Goal: Contribute content

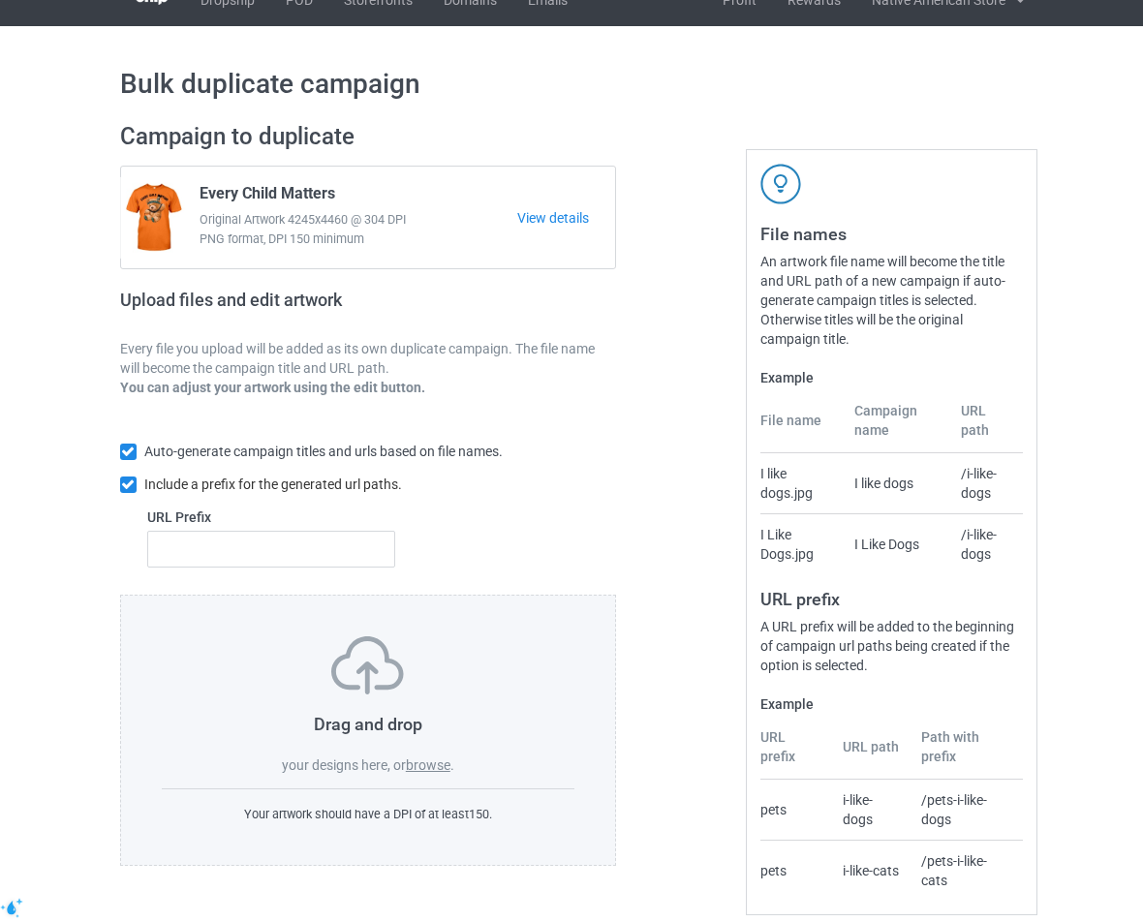
scroll to position [49, 0]
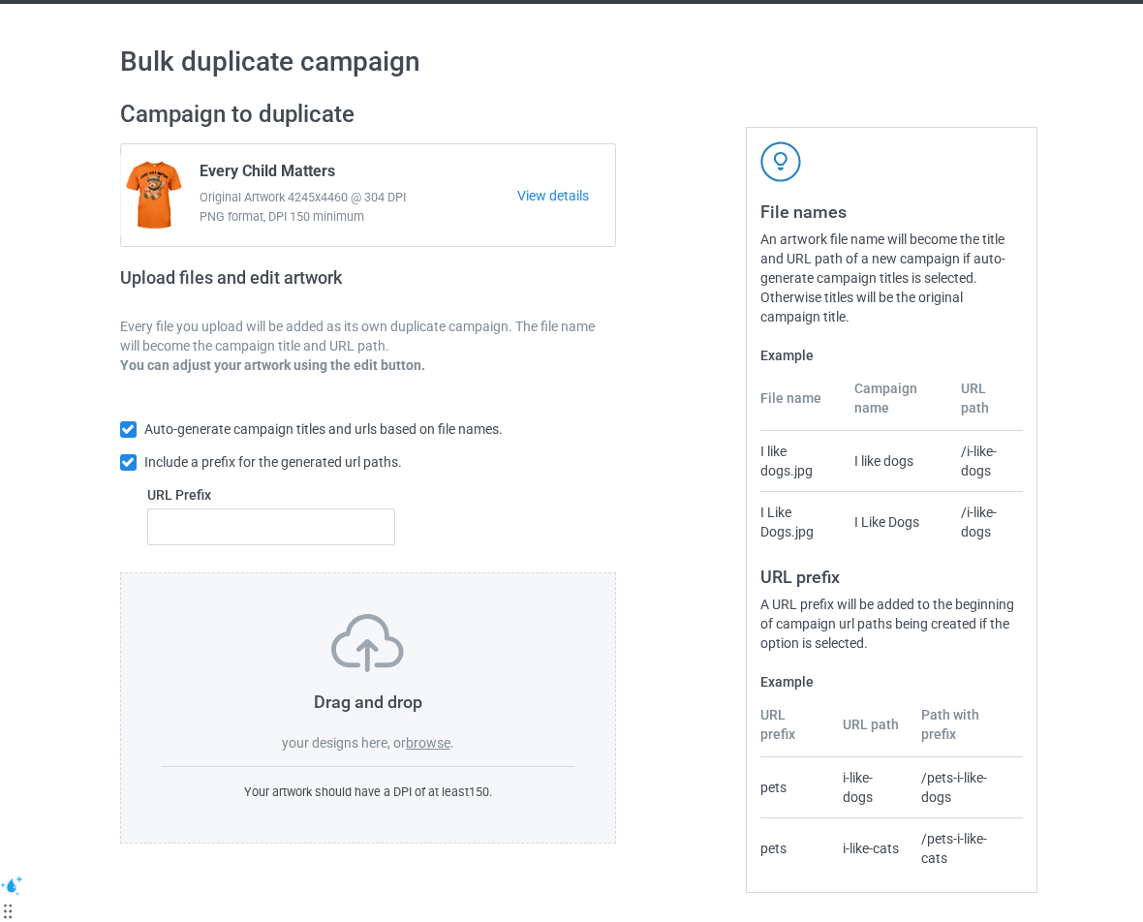
click at [431, 737] on label "browse" at bounding box center [428, 742] width 45 height 15
click at [0, 0] on input "browse" at bounding box center [0, 0] width 0 height 0
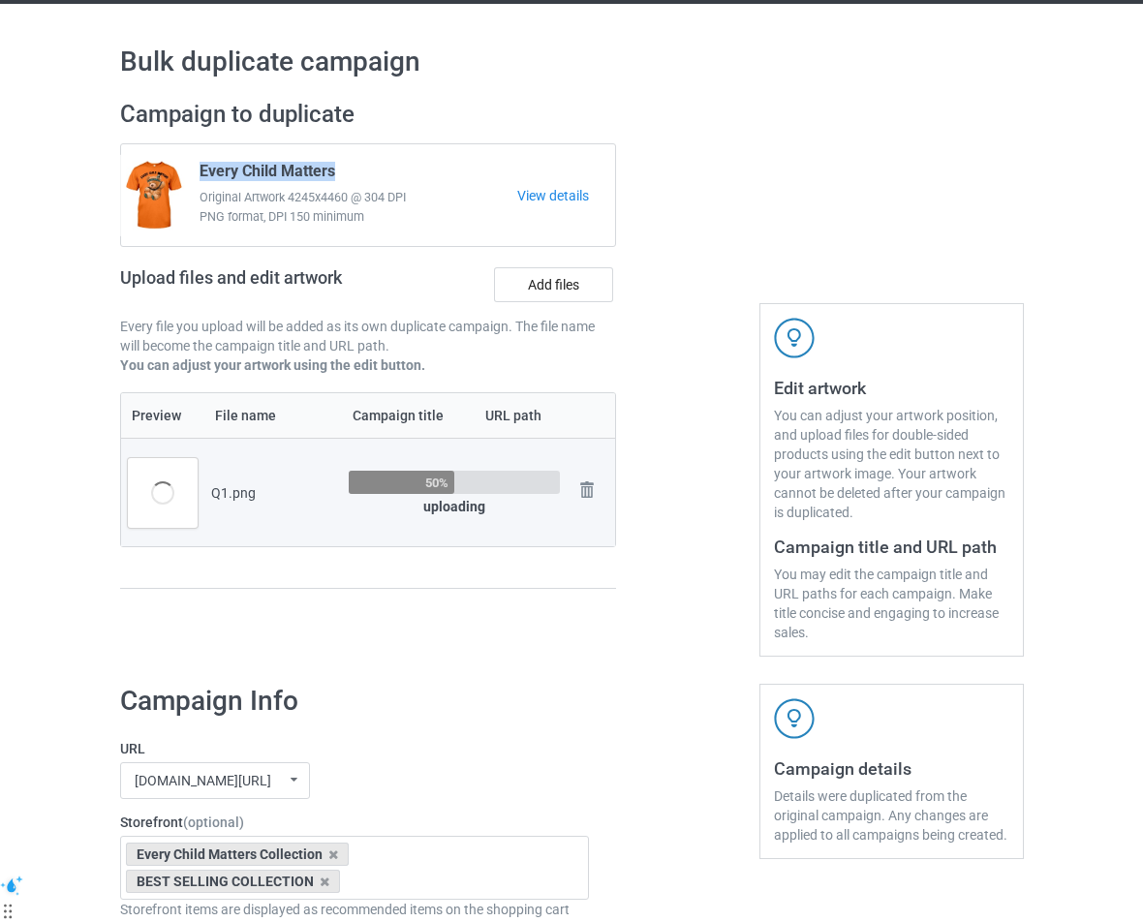
drag, startPoint x: 342, startPoint y: 178, endPoint x: 199, endPoint y: 174, distance: 142.4
click at [199, 174] on div "Every Child Matters Original Artwork 4245x4460 @ 304 DPI PNG format, DPI 150 mi…" at bounding box center [351, 195] width 331 height 81
copy span "Every Child Matters"
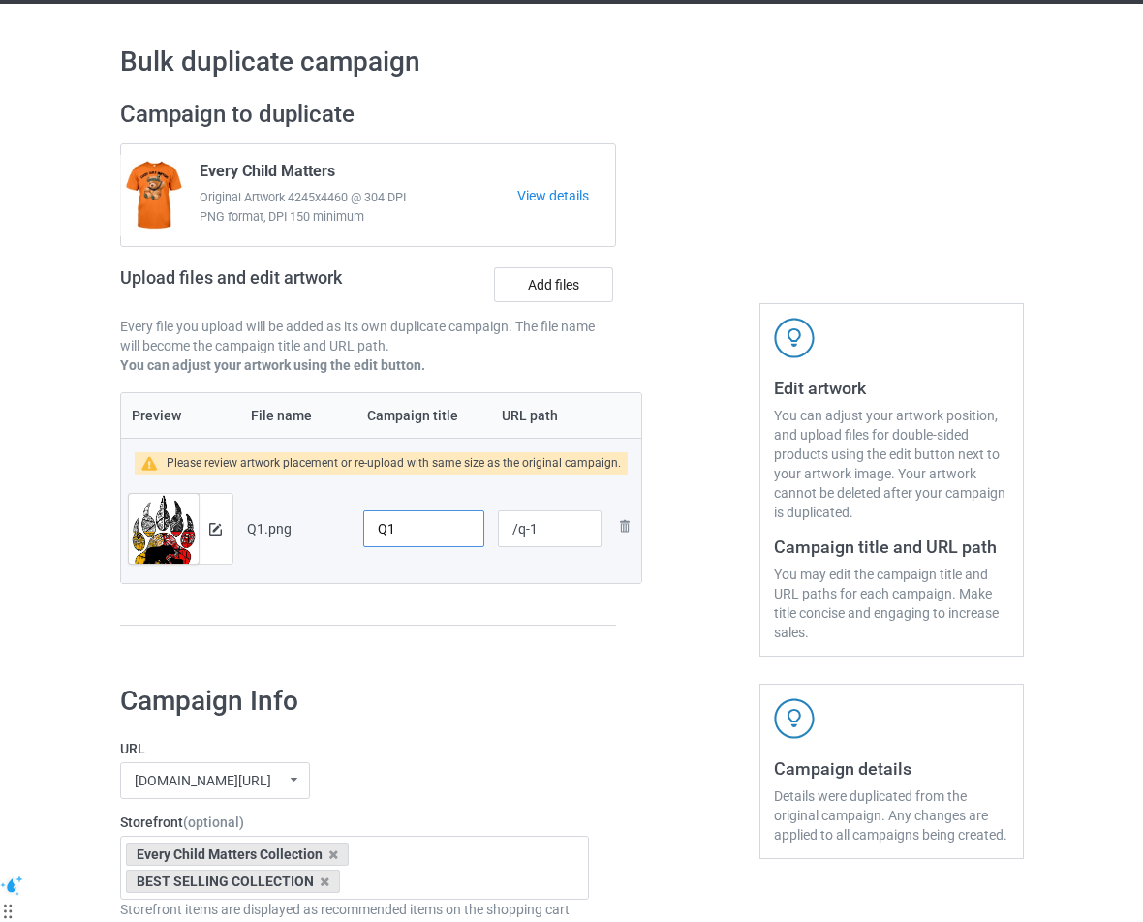
drag, startPoint x: 413, startPoint y: 540, endPoint x: 347, endPoint y: 537, distance: 66.0
click at [347, 537] on tr "Preview and edit artwork Q1.png Q1 /q-1 Remove file" at bounding box center [381, 529] width 521 height 108
paste input "Every Child Matters"
type input "Every Child Matters"
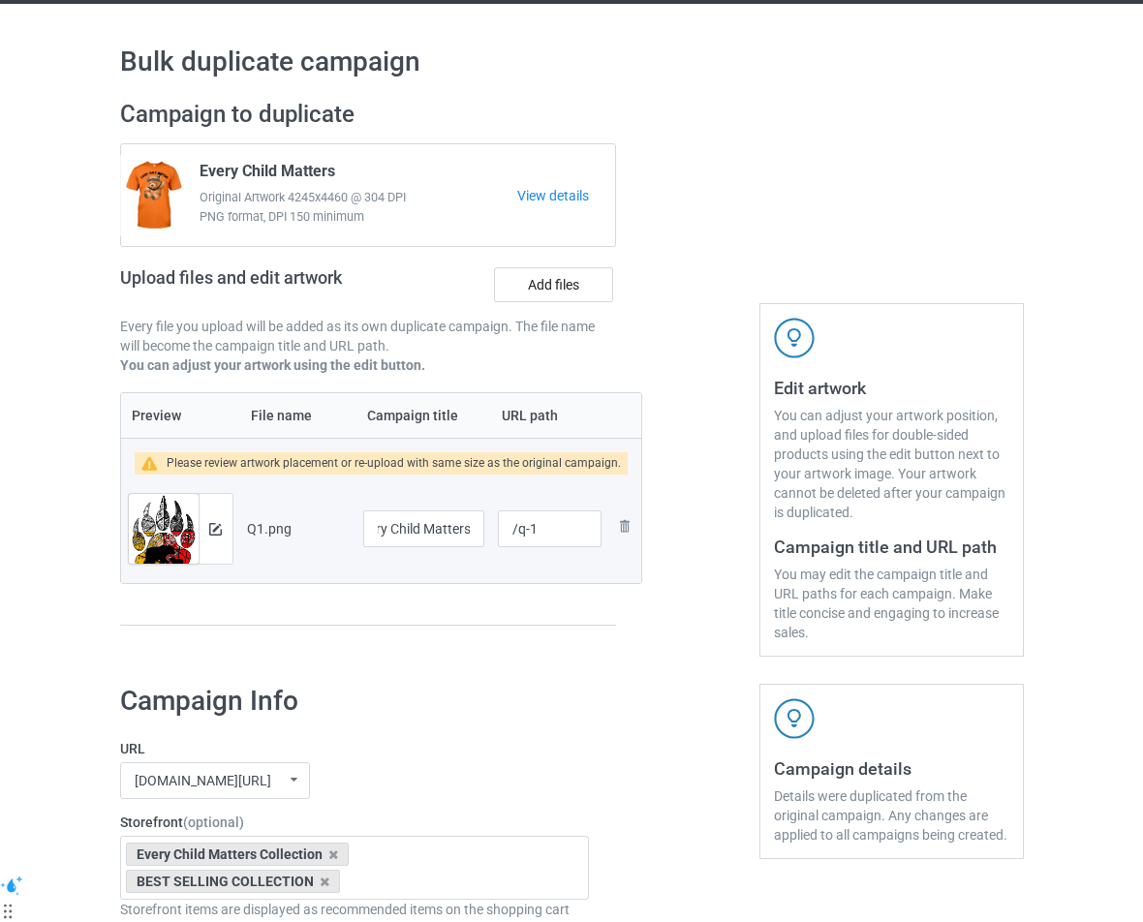
click at [588, 609] on div "Preview File name Campaign title URL path Please review artwork placement or re…" at bounding box center [368, 509] width 497 height 234
drag, startPoint x: 543, startPoint y: 537, endPoint x: 514, endPoint y: 539, distance: 29.2
click at [516, 539] on input "/q-1" at bounding box center [549, 528] width 103 height 37
paste input "everychild86"
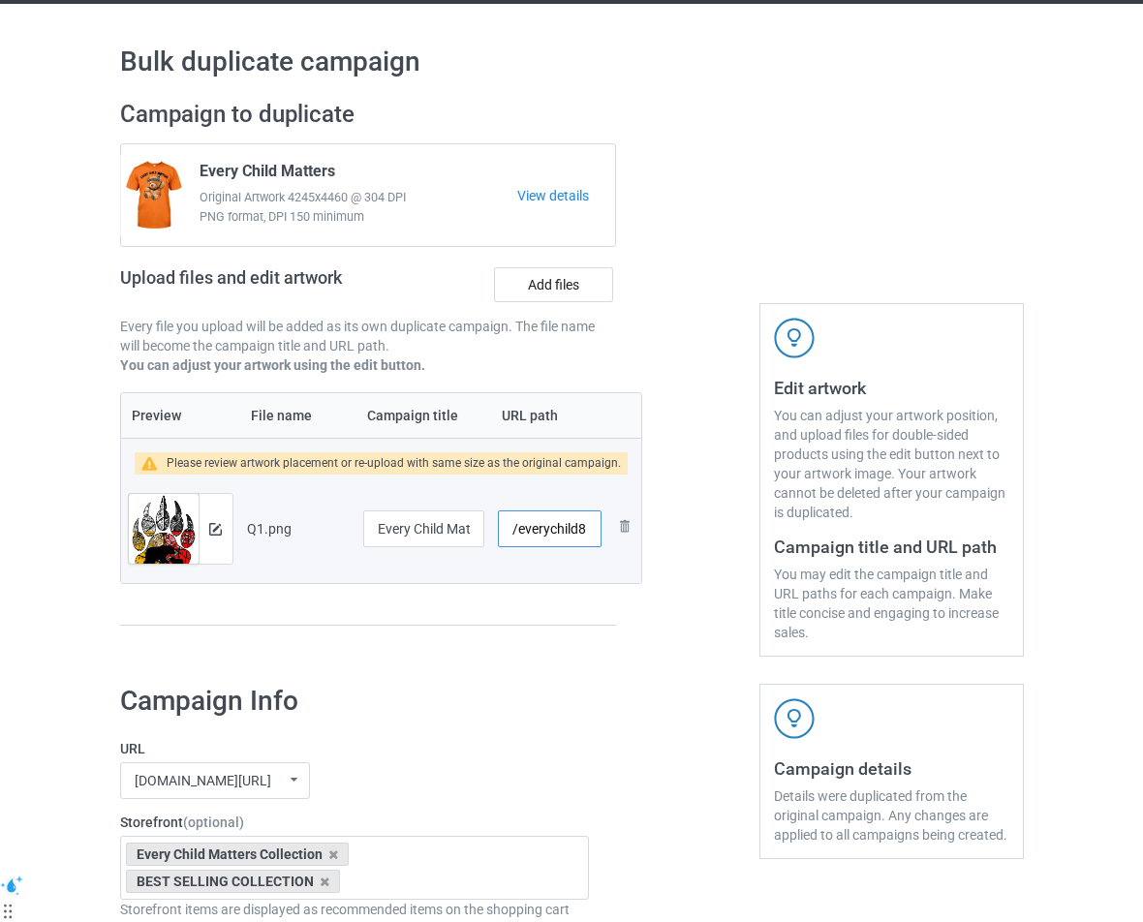
scroll to position [0, 11]
click at [563, 527] on input "/everychild86" at bounding box center [549, 528] width 103 height 37
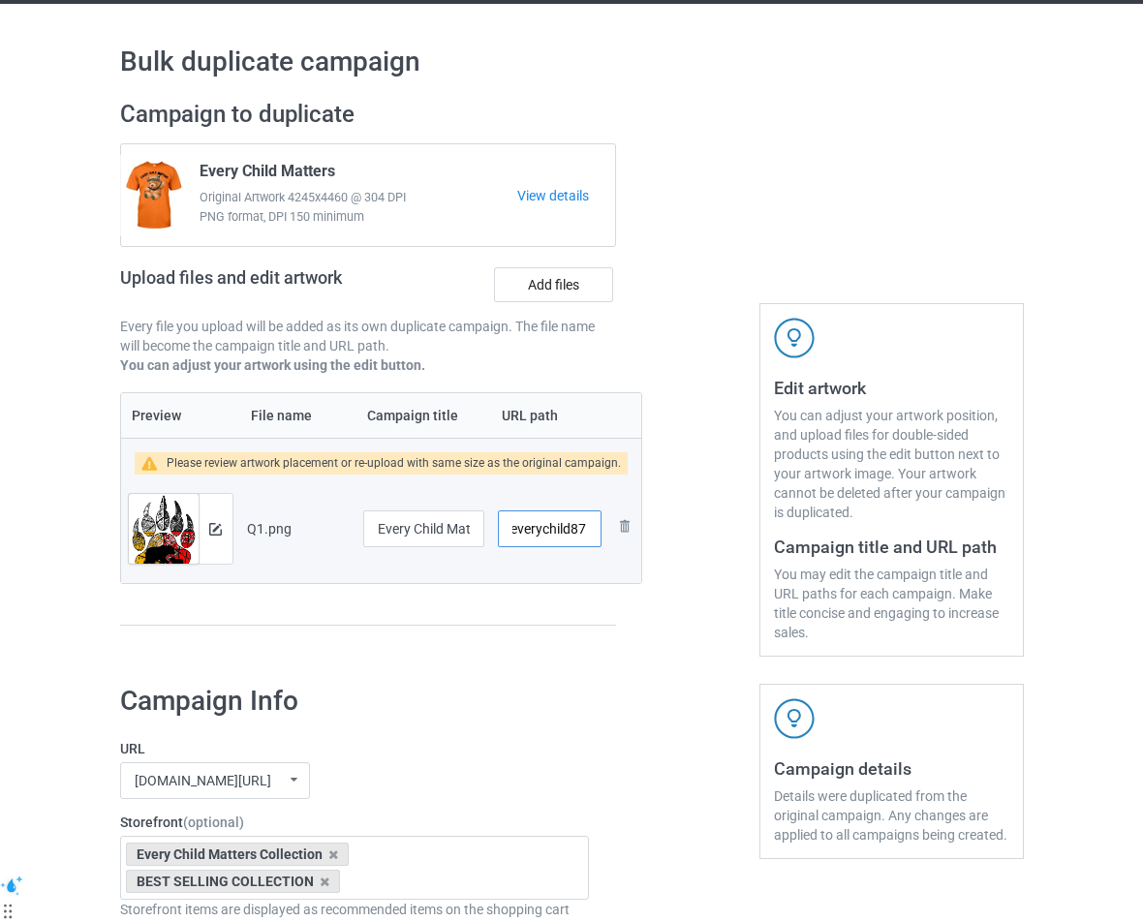
type input "/everychild87"
click at [509, 700] on h1 "Campaign Info" at bounding box center [355, 701] width 470 height 35
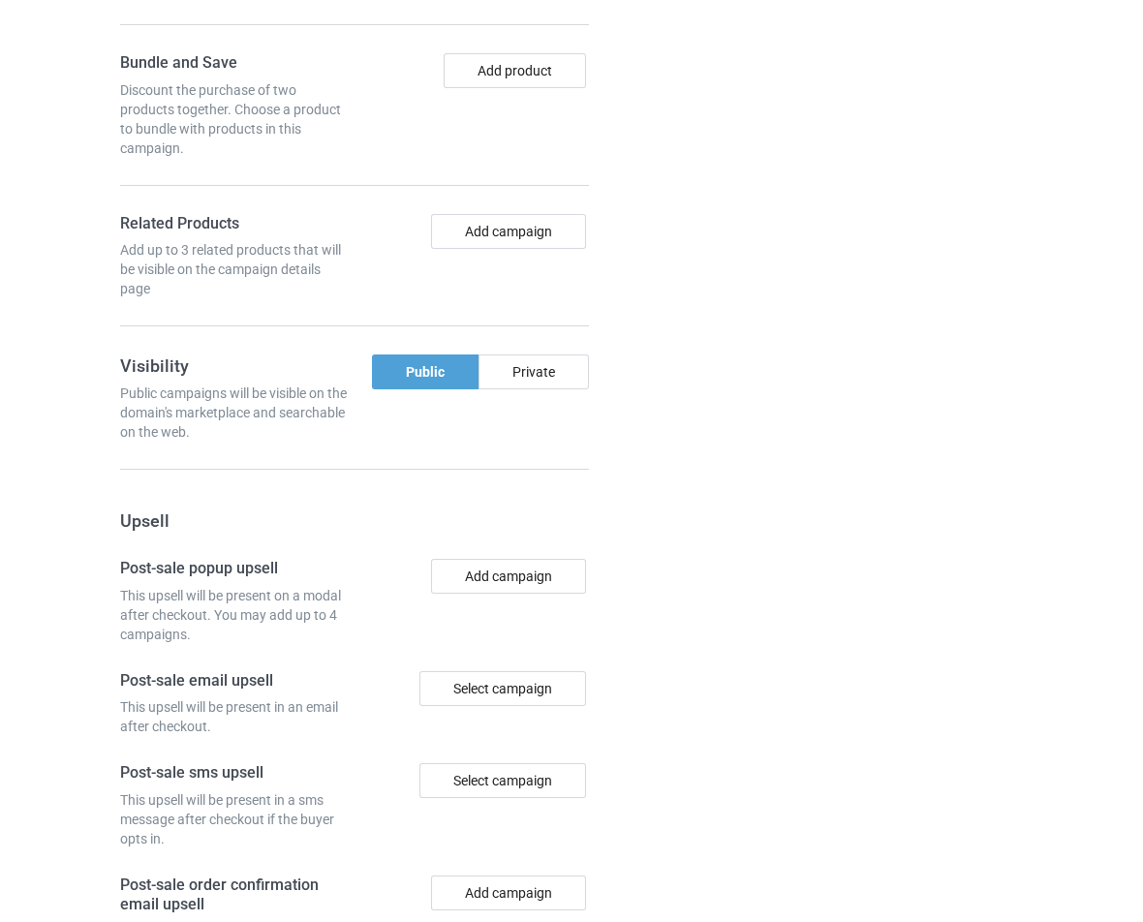
scroll to position [1782, 0]
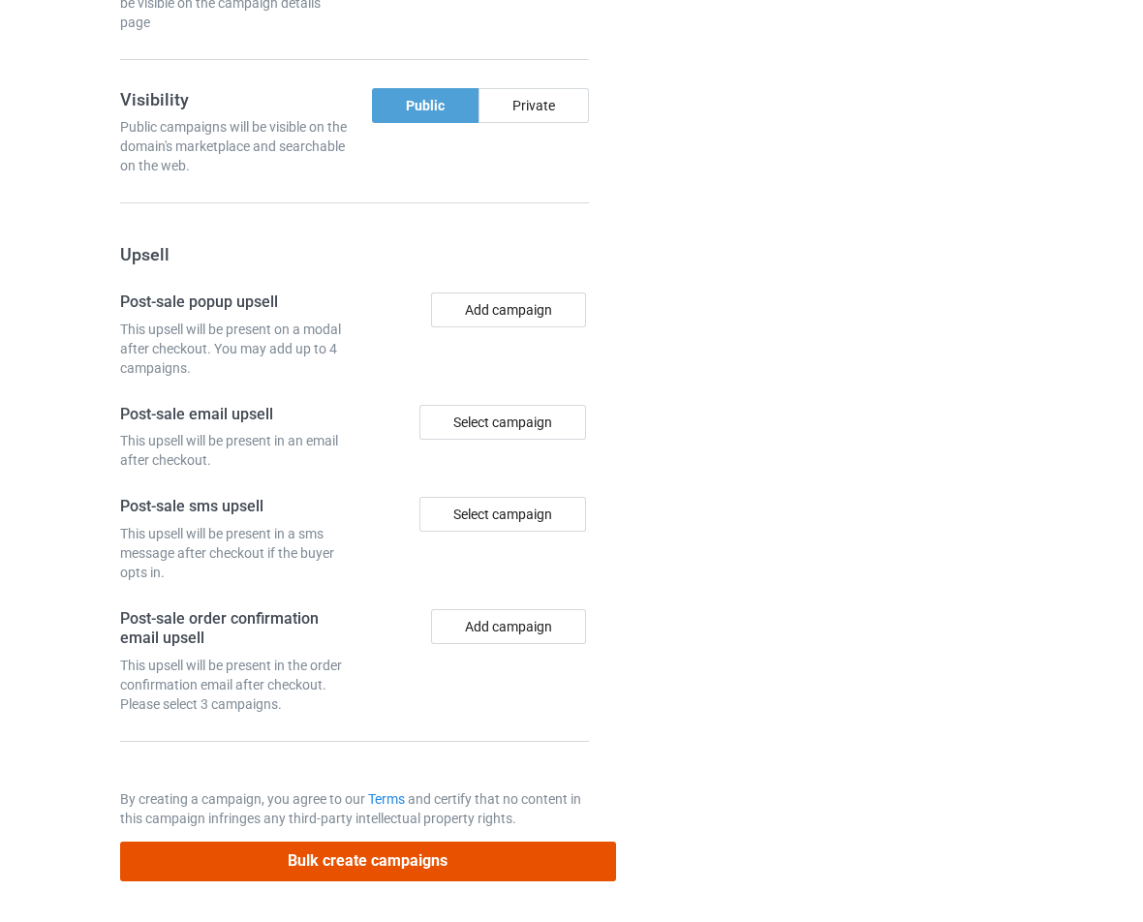
click at [470, 867] on button "Bulk create campaigns" at bounding box center [368, 862] width 497 height 40
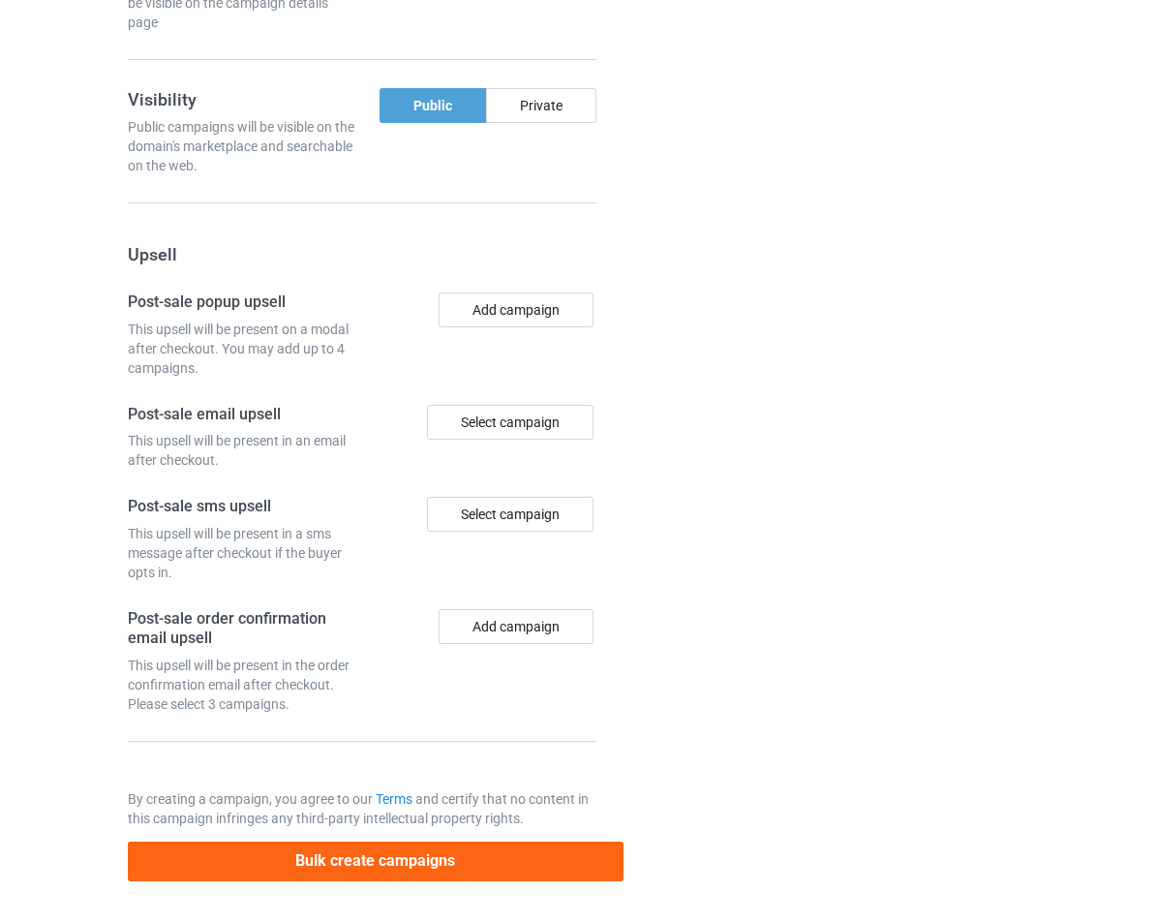
scroll to position [0, 0]
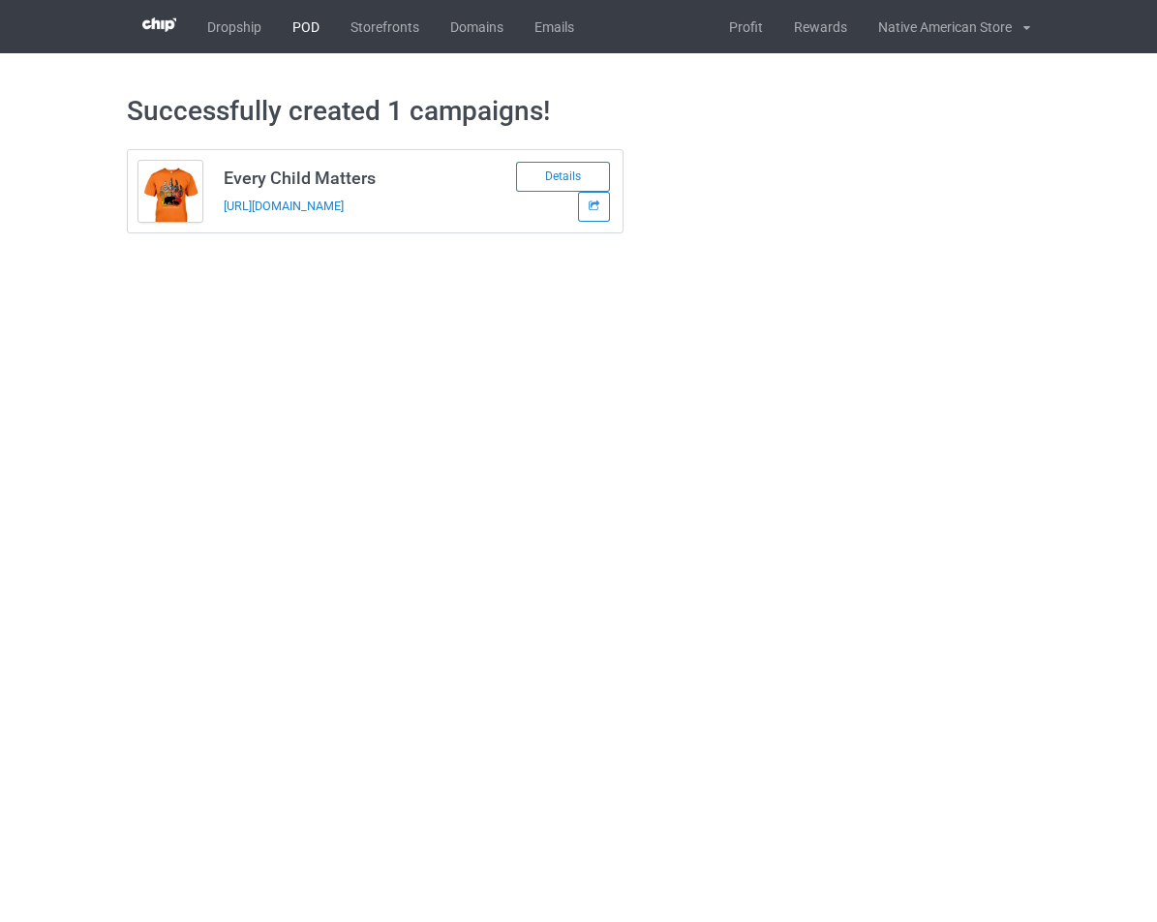
click at [303, 28] on link "POD" at bounding box center [306, 26] width 58 height 53
